Goal: Transaction & Acquisition: Purchase product/service

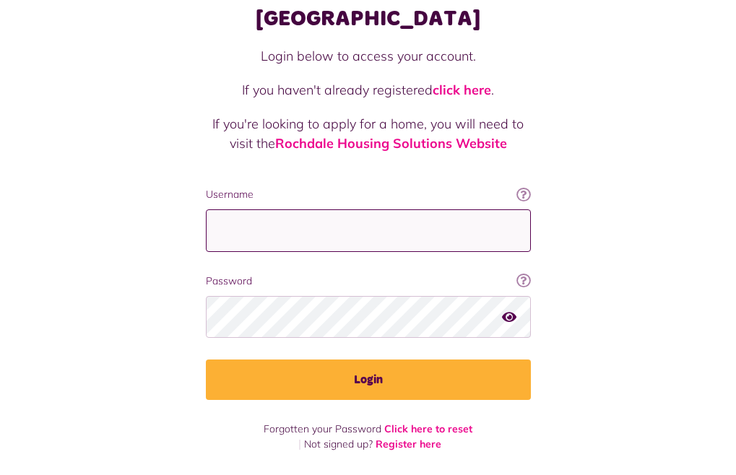
type input "**********"
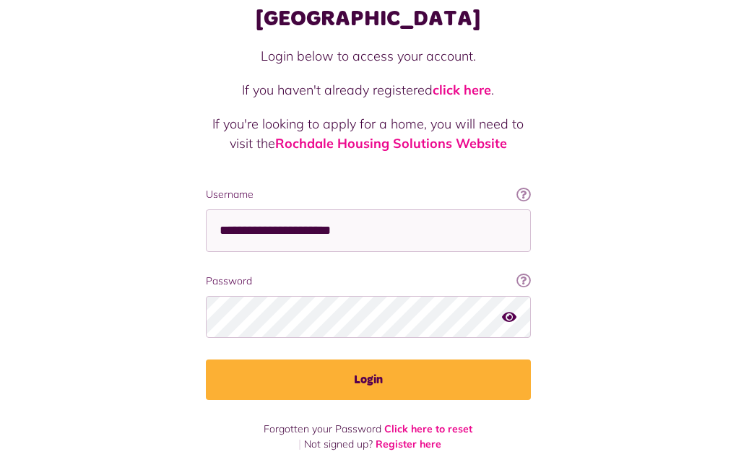
click at [309, 344] on div at bounding box center [185, 393] width 296 height 165
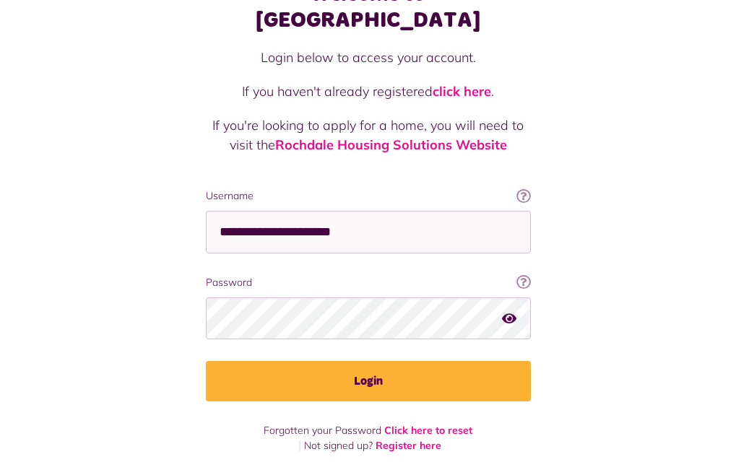
scroll to position [79, 0]
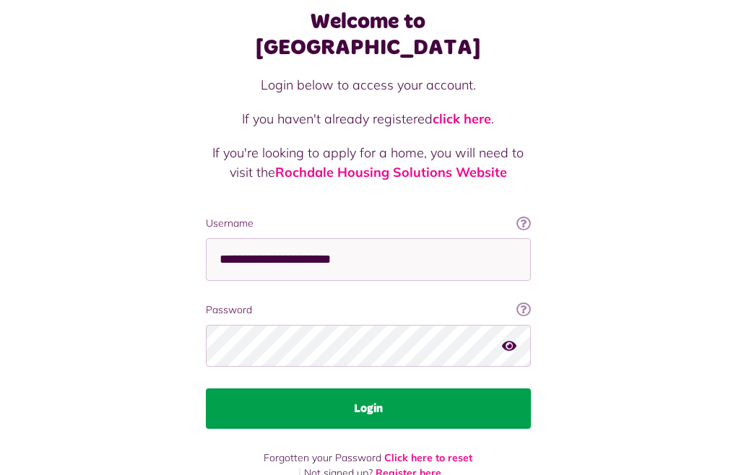
click at [206, 389] on button "Login" at bounding box center [368, 409] width 325 height 40
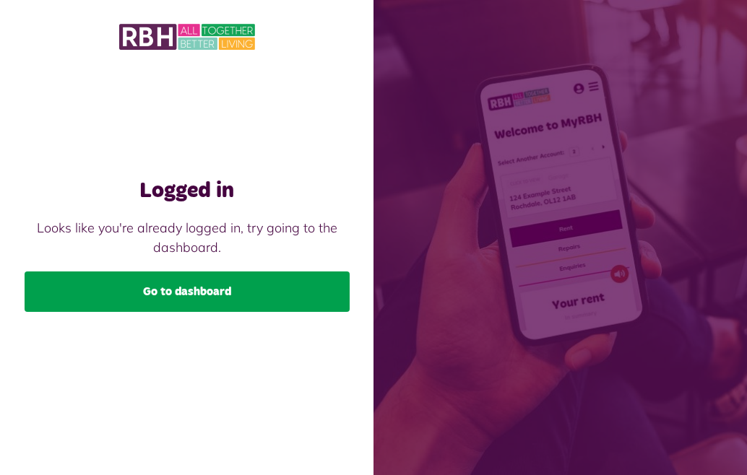
click at [202, 297] on link "Go to dashboard" at bounding box center [187, 292] width 325 height 40
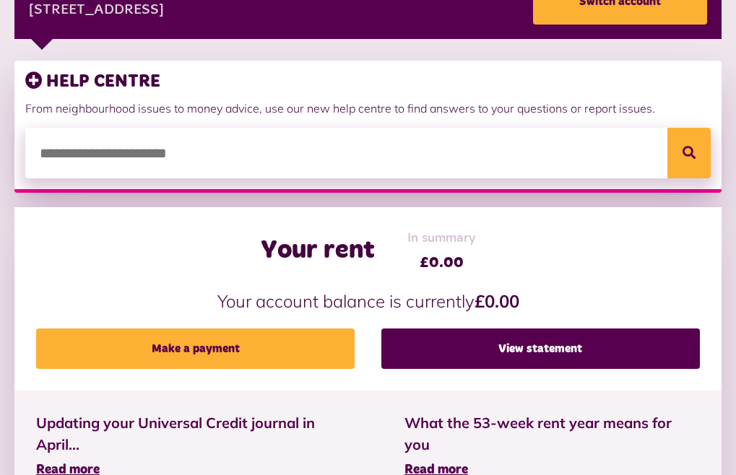
scroll to position [361, 0]
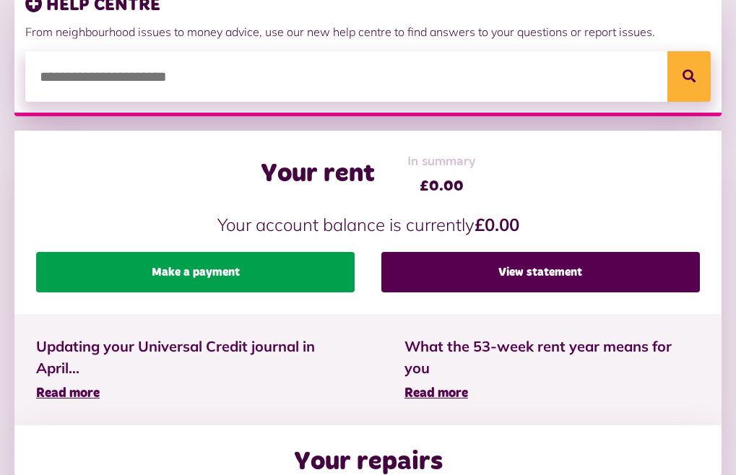
click at [327, 293] on link "Make a payment" at bounding box center [195, 272] width 319 height 40
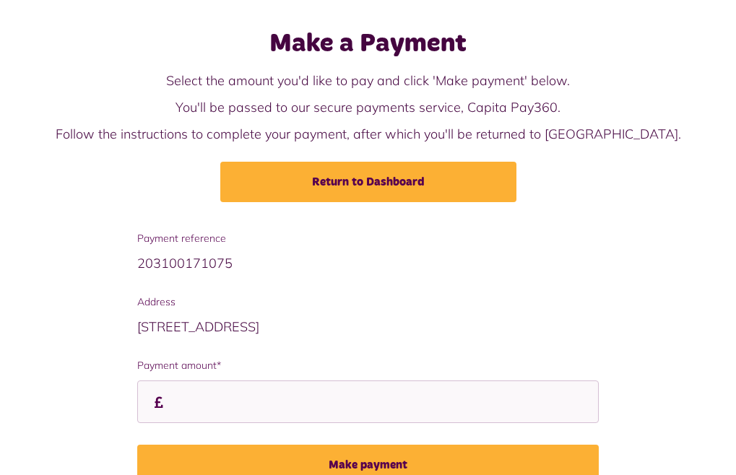
scroll to position [119, 0]
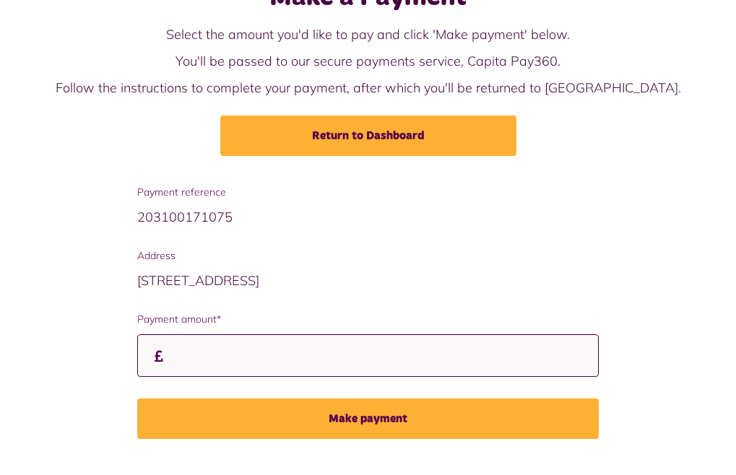
click at [325, 335] on input "Payment amount*" at bounding box center [368, 356] width 462 height 43
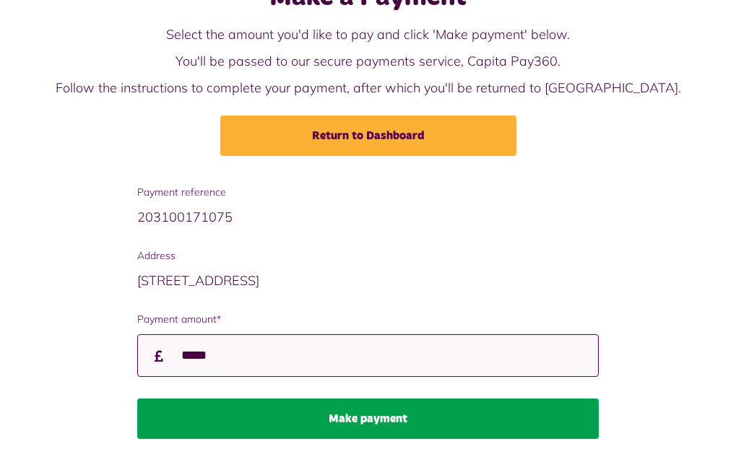
type input "*****"
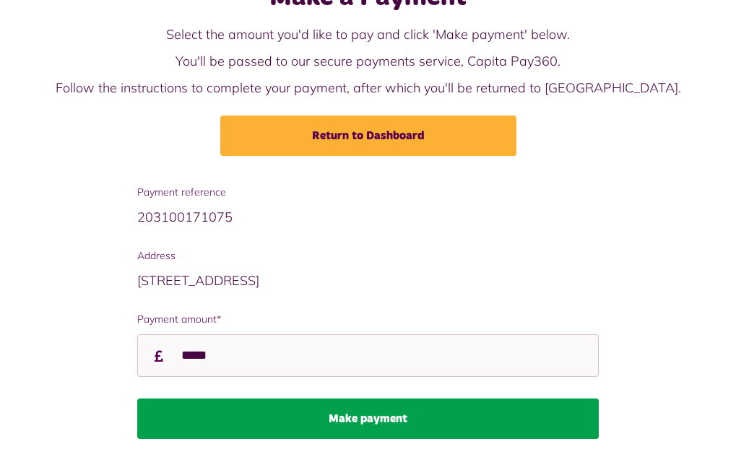
click at [445, 399] on button "Make payment" at bounding box center [368, 419] width 462 height 40
